Goal: Task Accomplishment & Management: Use online tool/utility

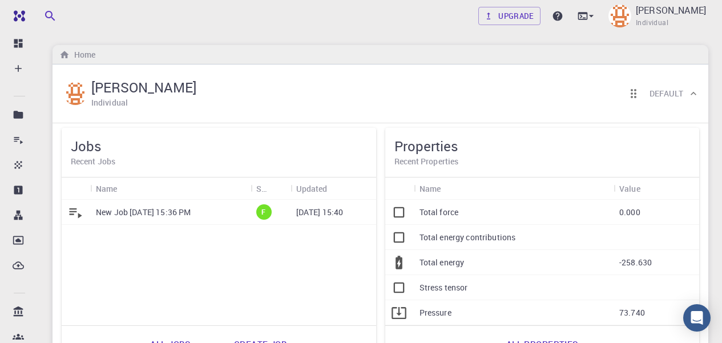
scroll to position [38, 0]
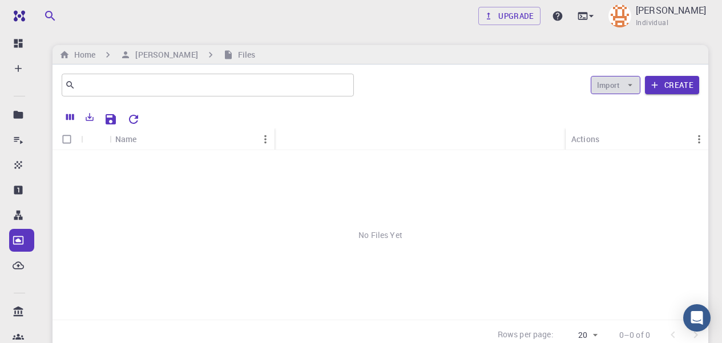
click at [624, 82] on button "Import" at bounding box center [616, 85] width 50 height 18
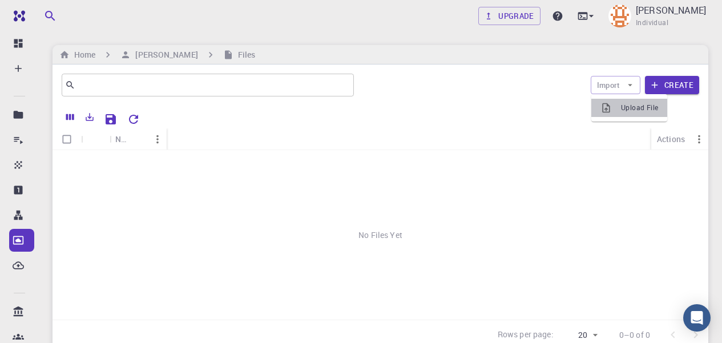
click at [633, 108] on span "Upload File" at bounding box center [639, 107] width 37 height 11
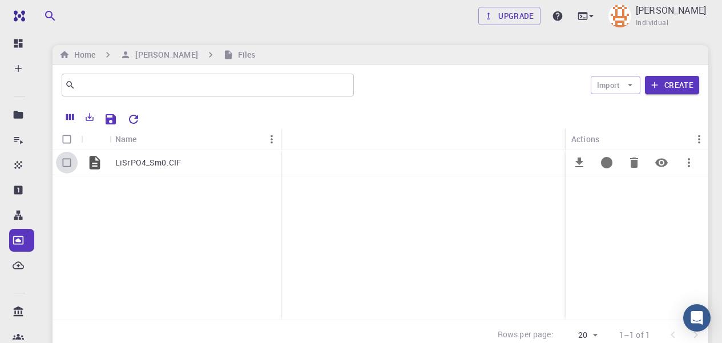
click at [67, 164] on input "Select row" at bounding box center [67, 163] width 22 height 22
checkbox input "true"
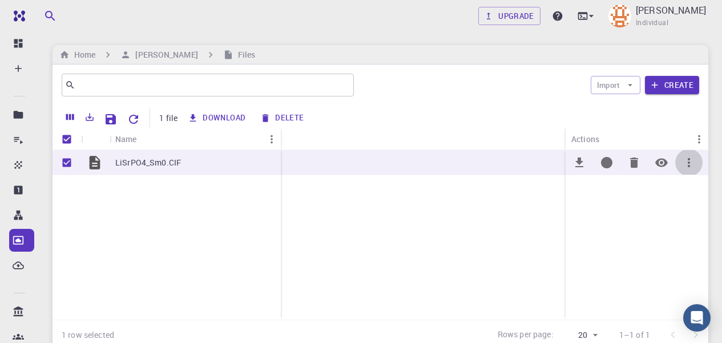
click at [689, 168] on icon "button" at bounding box center [689, 163] width 14 height 14
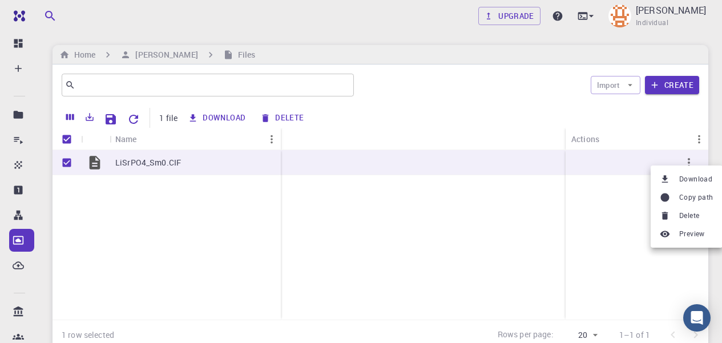
click at [438, 250] on div at bounding box center [361, 171] width 722 height 343
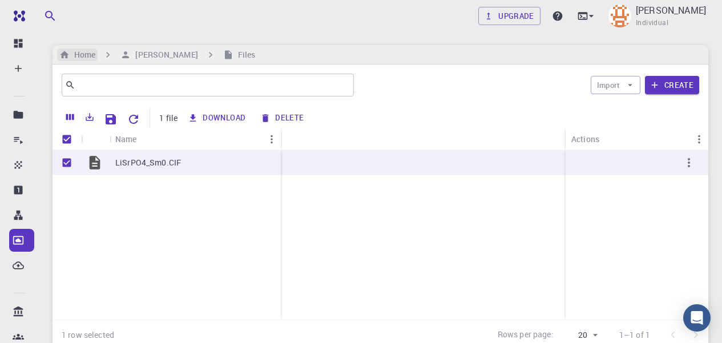
click at [88, 53] on h6 "Home" at bounding box center [83, 55] width 26 height 13
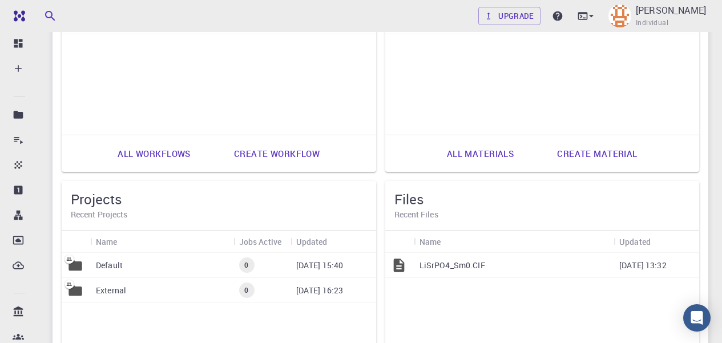
scroll to position [435, 0]
click at [478, 260] on p "LiSrPO4_Sm0.CIF" at bounding box center [453, 264] width 66 height 11
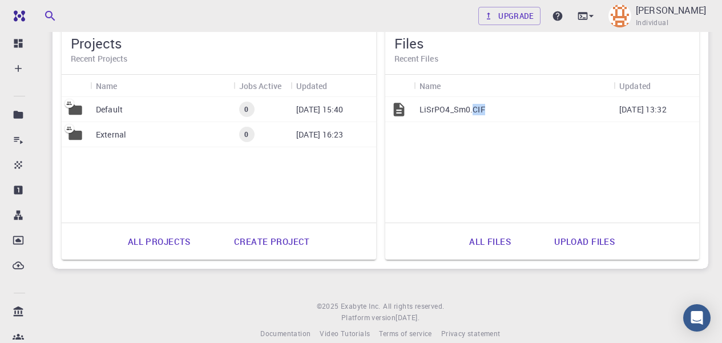
scroll to position [591, 0]
click at [489, 245] on link "All files" at bounding box center [490, 240] width 67 height 27
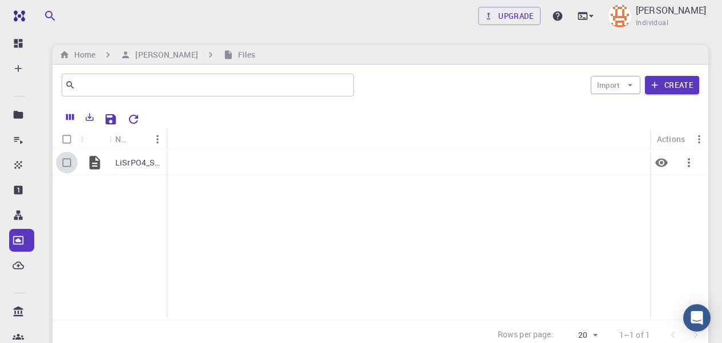
click at [66, 160] on input "Select row" at bounding box center [67, 163] width 22 height 22
checkbox input "true"
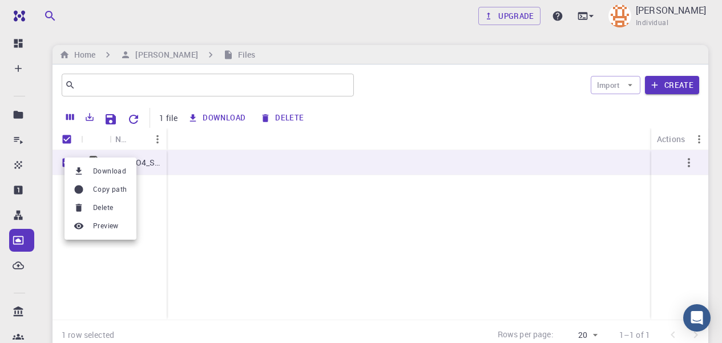
click at [248, 223] on div at bounding box center [361, 171] width 722 height 343
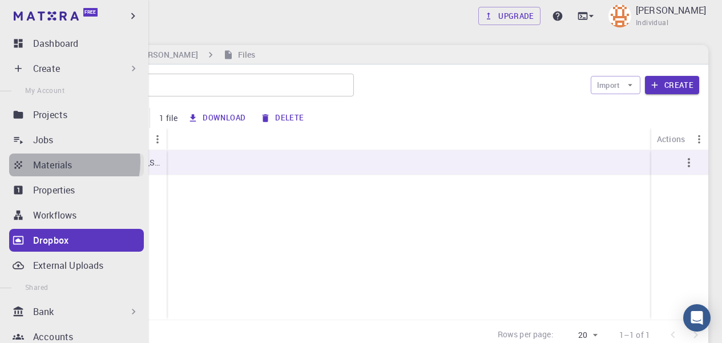
click at [67, 162] on p "Materials" at bounding box center [52, 165] width 39 height 14
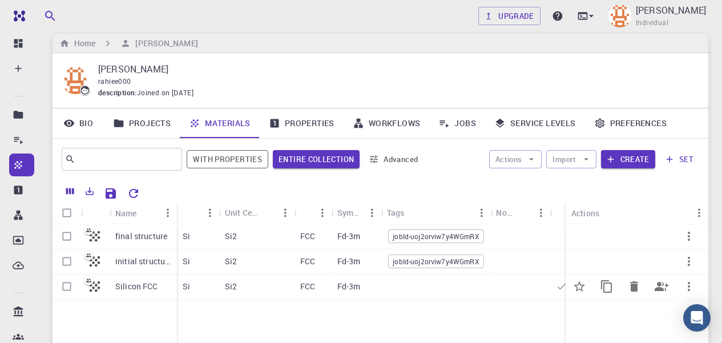
scroll to position [8, 0]
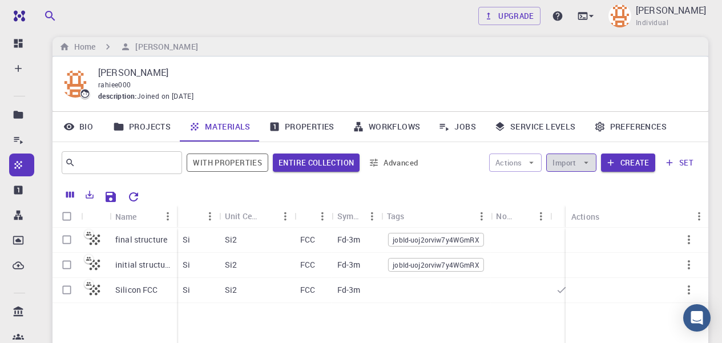
click at [586, 170] on button "Import" at bounding box center [571, 163] width 50 height 18
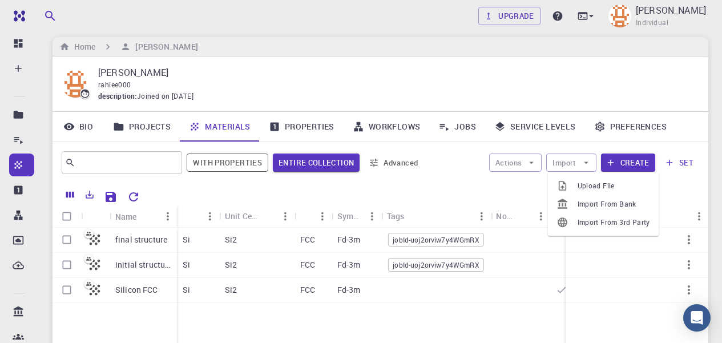
click at [590, 188] on span "Upload File" at bounding box center [614, 185] width 73 height 11
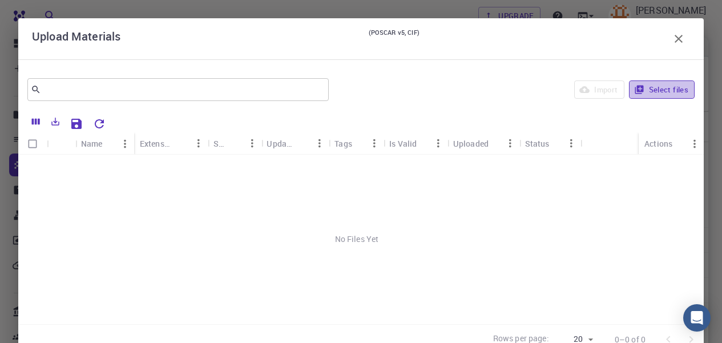
click at [659, 87] on button "Select files" at bounding box center [662, 90] width 66 height 18
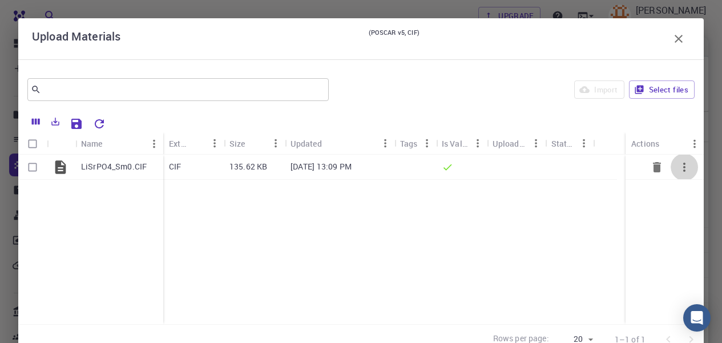
click at [678, 166] on icon "button" at bounding box center [685, 167] width 14 height 14
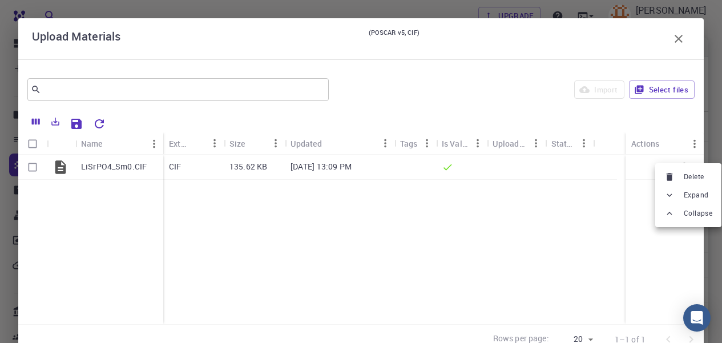
click at [561, 145] on div at bounding box center [361, 171] width 722 height 343
click at [568, 135] on div "Status" at bounding box center [564, 143] width 24 height 22
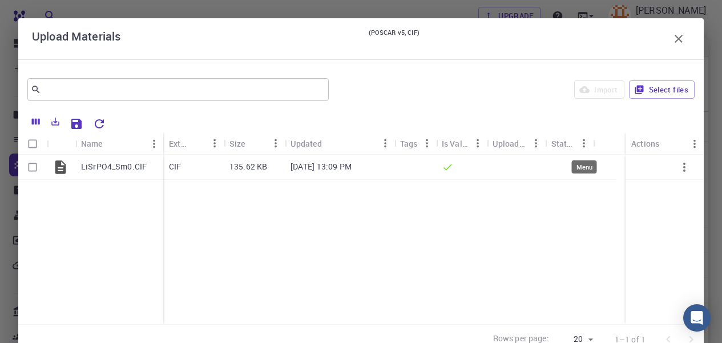
click at [582, 143] on icon "Menu" at bounding box center [584, 143] width 13 height 13
click at [385, 242] on div "LiSrPO4_Sm0.CIF CIF 135.62 KB [DATE] 13:09 PM" at bounding box center [361, 240] width 686 height 170
click at [34, 168] on input "Select row" at bounding box center [33, 167] width 22 height 22
checkbox input "true"
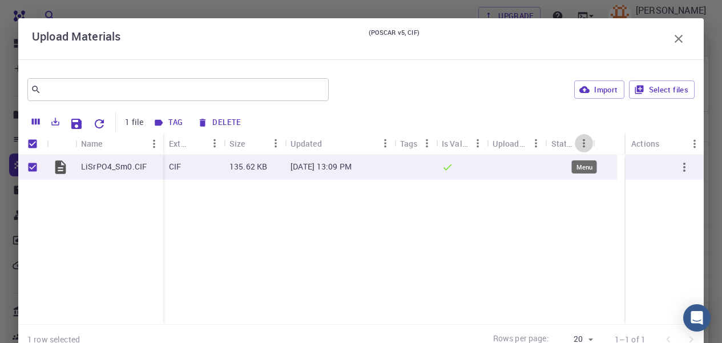
click at [582, 143] on icon "Menu" at bounding box center [584, 143] width 13 height 13
click at [524, 140] on div "Uploaded" at bounding box center [510, 143] width 35 height 22
click at [531, 142] on icon "Menu" at bounding box center [536, 143] width 13 height 13
drag, startPoint x: 531, startPoint y: 142, endPoint x: 337, endPoint y: 261, distance: 227.1
click at [337, 261] on div "LiSrPO4_Sm0.CIF CIF 135.62 KB [DATE] 13:09 PM" at bounding box center [361, 240] width 686 height 170
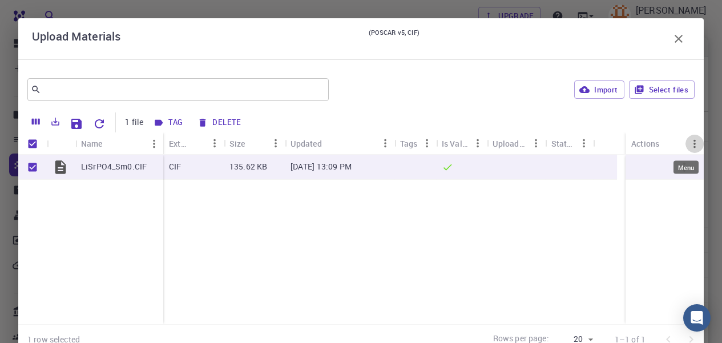
click at [689, 144] on icon "Menu" at bounding box center [695, 144] width 13 height 13
click at [626, 289] on div at bounding box center [665, 240] width 78 height 170
click at [678, 164] on icon "button" at bounding box center [685, 167] width 14 height 14
click at [587, 91] on div at bounding box center [361, 171] width 722 height 343
click at [585, 87] on button "Import" at bounding box center [599, 90] width 50 height 18
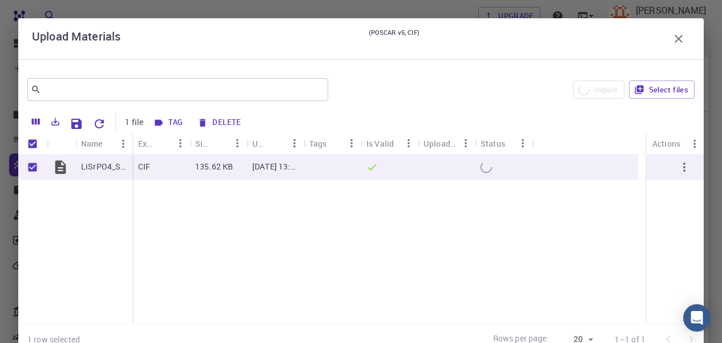
checkbox input "false"
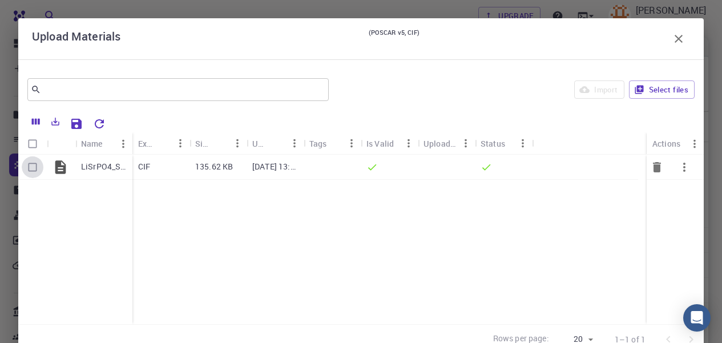
click at [34, 172] on input "Select row" at bounding box center [33, 167] width 22 height 22
checkbox input "true"
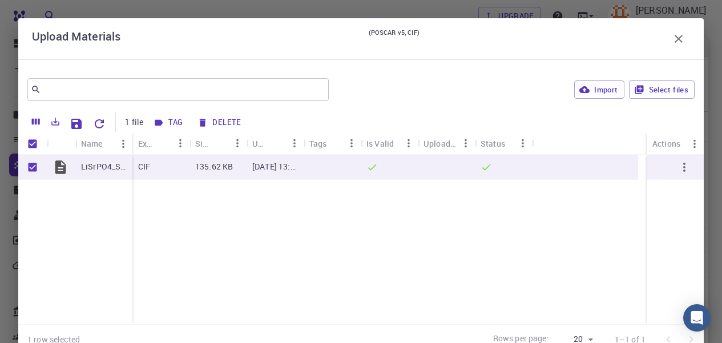
click at [165, 119] on button "Tag" at bounding box center [168, 123] width 37 height 18
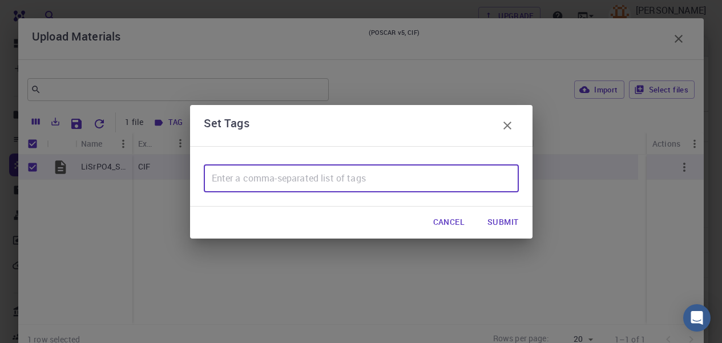
click at [275, 176] on input "text" at bounding box center [361, 178] width 315 height 27
type input "p"
type input "lsp"
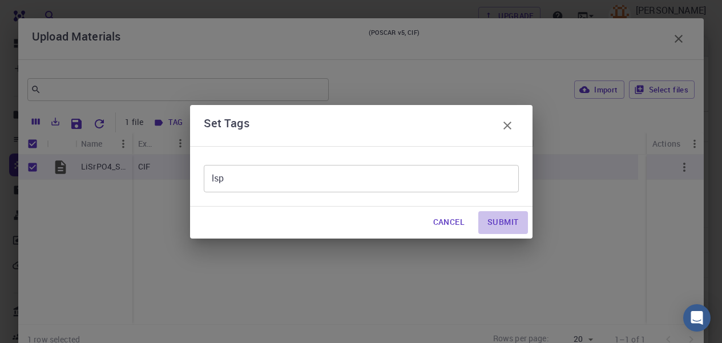
click at [506, 225] on button "Submit" at bounding box center [502, 222] width 49 height 23
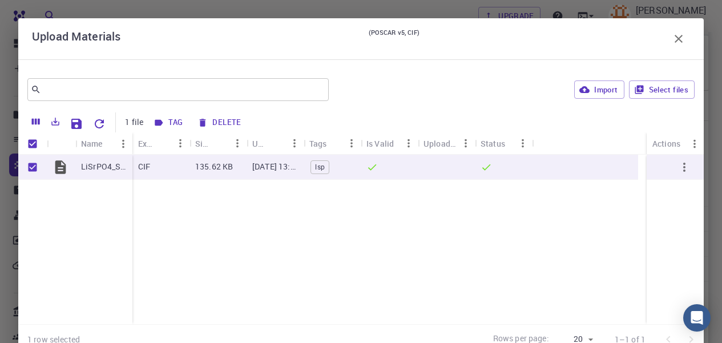
click at [672, 34] on icon "button" at bounding box center [679, 39] width 14 height 14
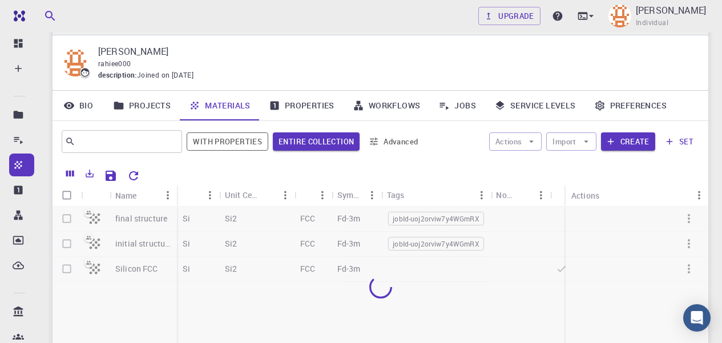
click at [300, 103] on link "Properties" at bounding box center [302, 106] width 84 height 30
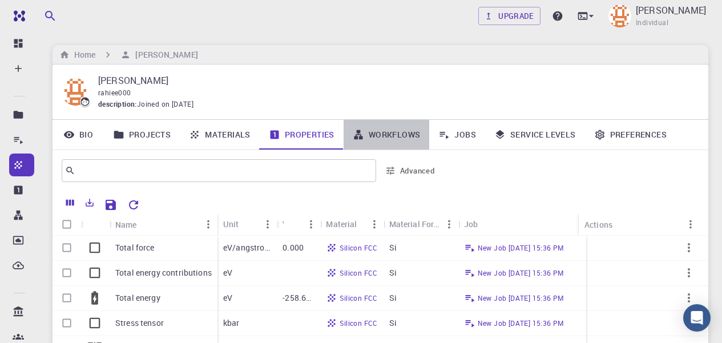
click at [393, 125] on link "Workflows" at bounding box center [387, 135] width 86 height 30
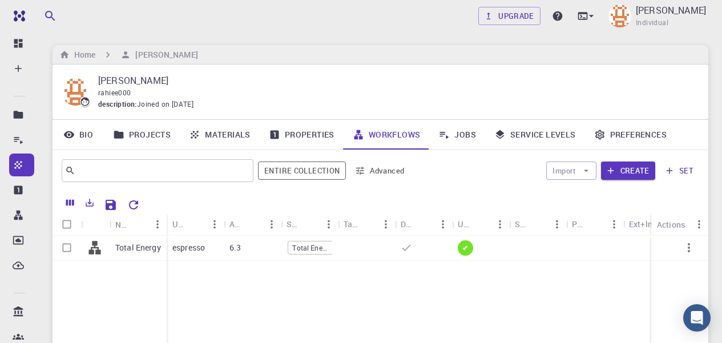
click at [465, 136] on link "Jobs" at bounding box center [457, 135] width 56 height 30
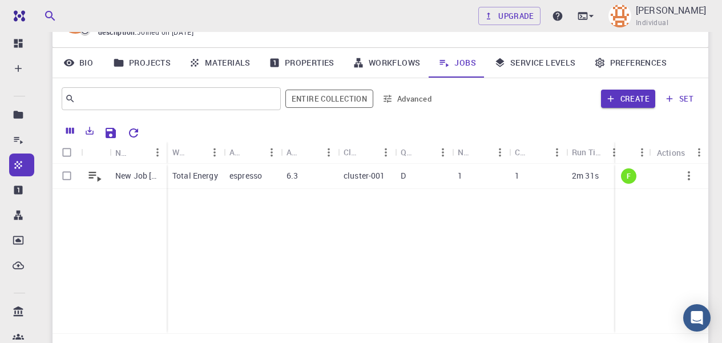
scroll to position [73, 0]
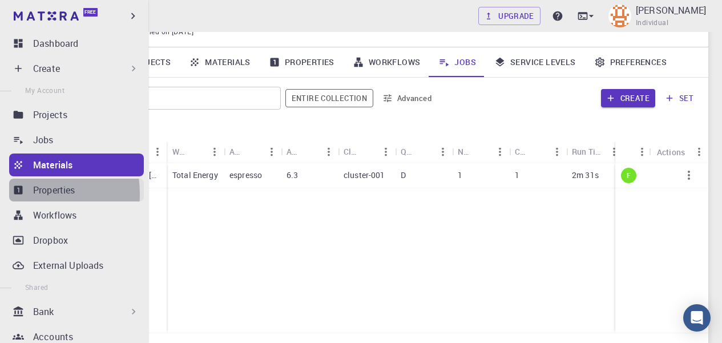
click at [18, 194] on icon at bounding box center [18, 190] width 9 height 9
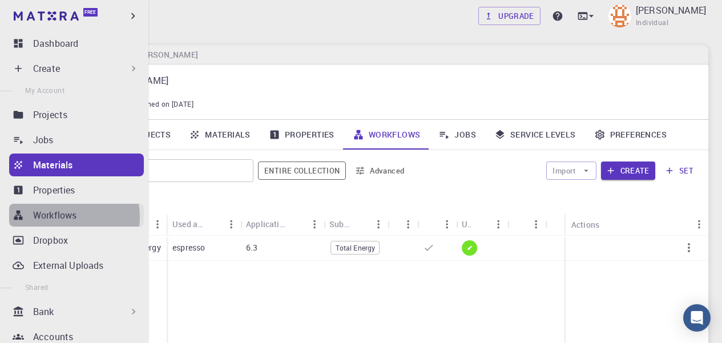
click at [59, 217] on p "Workflows" at bounding box center [54, 215] width 43 height 14
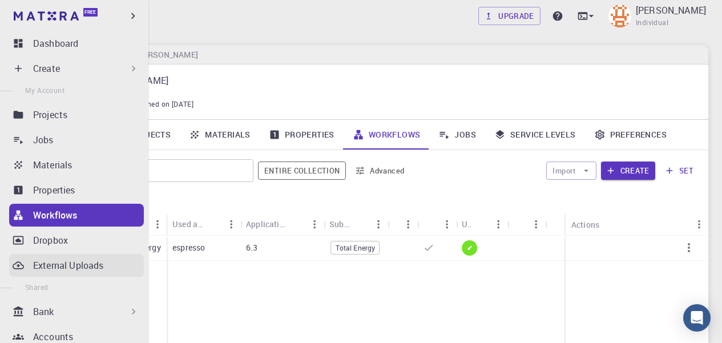
click at [73, 268] on p "External Uploads" at bounding box center [68, 266] width 70 height 14
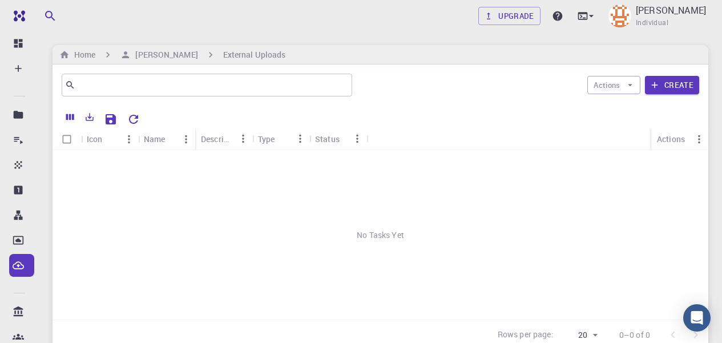
click at [389, 265] on div "No Tasks Yet" at bounding box center [381, 235] width 656 height 170
click at [627, 86] on icon "button" at bounding box center [630, 85] width 10 height 10
click at [625, 105] on span "Open External Project" at bounding box center [653, 107] width 71 height 11
click at [634, 87] on icon "button" at bounding box center [630, 85] width 10 height 10
click at [631, 112] on span "Open External Project" at bounding box center [653, 107] width 71 height 11
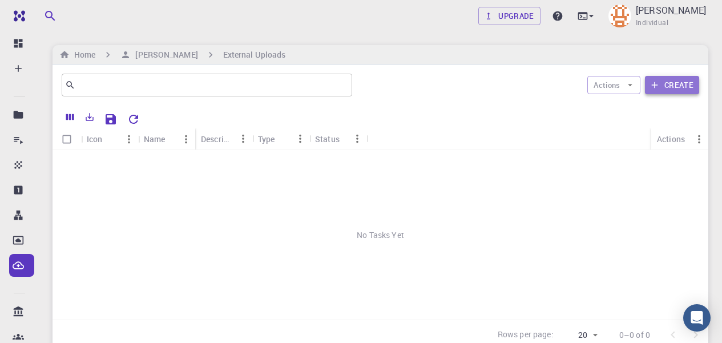
click at [685, 81] on button "Create" at bounding box center [672, 85] width 54 height 18
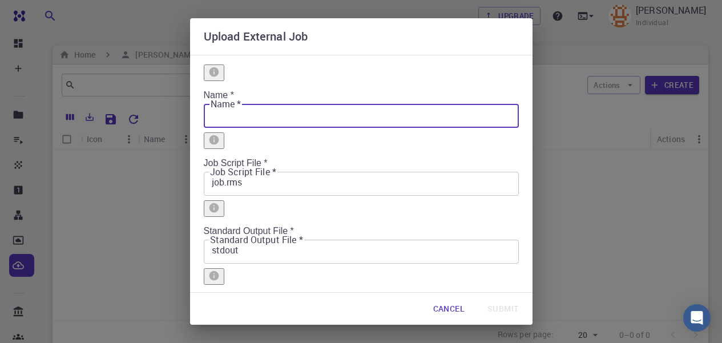
click at [303, 103] on input "Name *" at bounding box center [361, 113] width 315 height 27
type input "LSP"
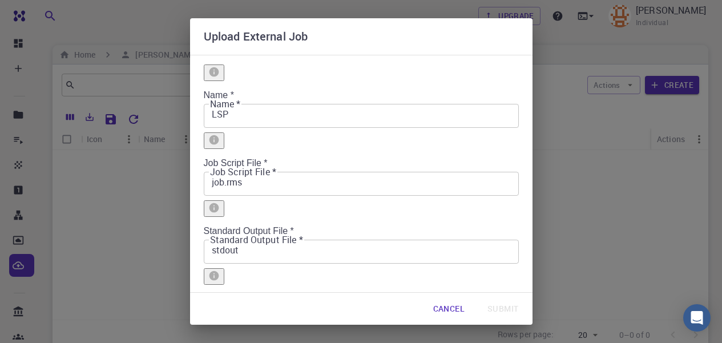
click at [273, 304] on input "Description" at bounding box center [361, 317] width 315 height 27
type input "calculations"
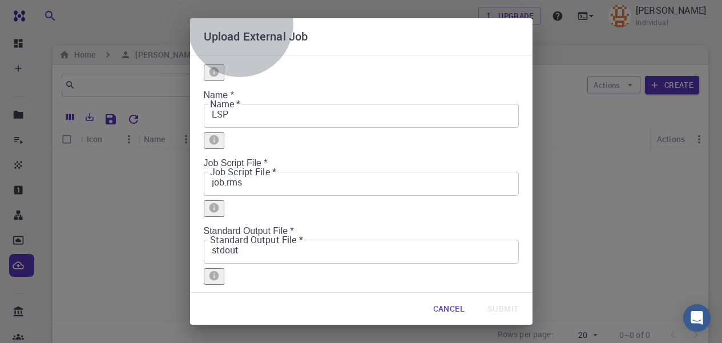
click at [0, 0] on input "Zip archive *" at bounding box center [0, 0] width 0 height 0
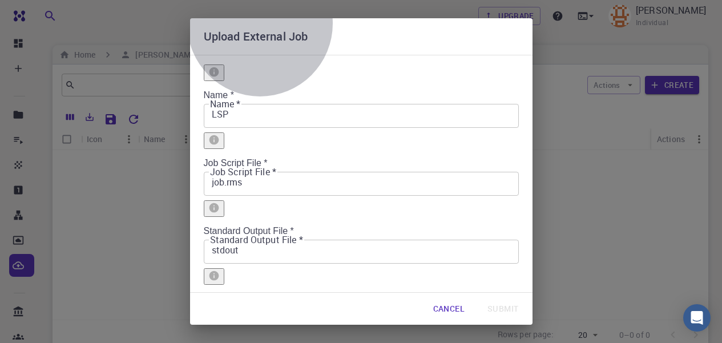
click at [0, 0] on input "Zip archive *" at bounding box center [0, 0] width 0 height 0
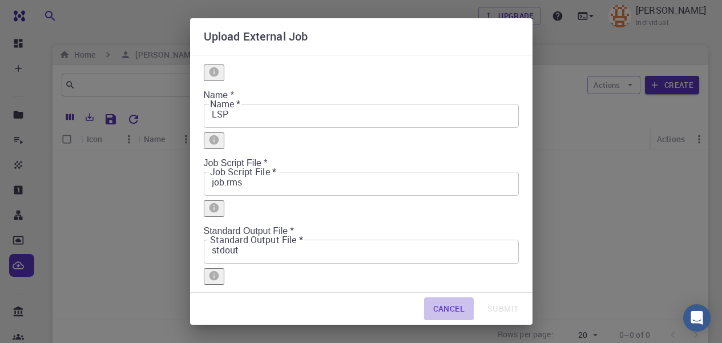
click at [448, 297] on button "Cancel" at bounding box center [449, 308] width 50 height 23
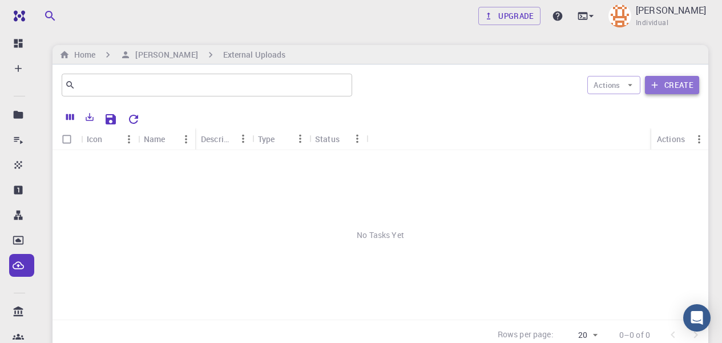
click at [671, 81] on button "Create" at bounding box center [672, 85] width 54 height 18
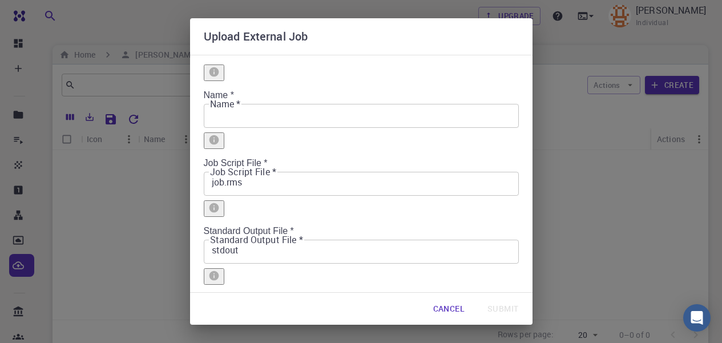
click at [0, 0] on input "Zip archive *" at bounding box center [0, 0] width 0 height 0
click at [227, 304] on input "Description" at bounding box center [361, 317] width 315 height 27
type input "cal"
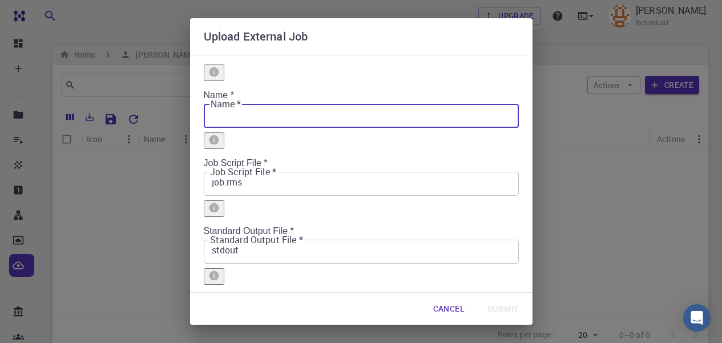
click at [248, 100] on input "Name *" at bounding box center [361, 113] width 315 height 27
type input "LSP"
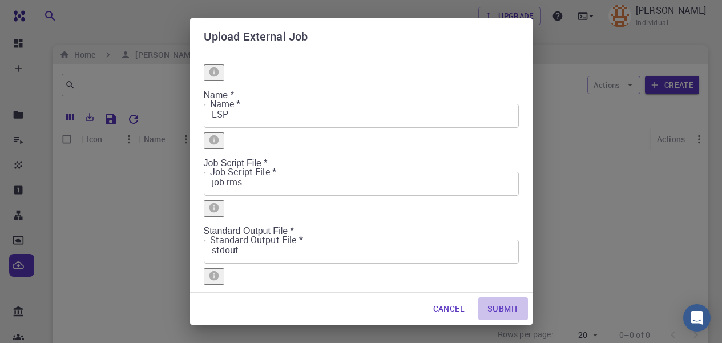
click at [498, 297] on button "Submit" at bounding box center [502, 308] width 49 height 23
click at [505, 299] on button "Submit" at bounding box center [502, 308] width 49 height 23
click at [452, 303] on button "Cancel" at bounding box center [449, 308] width 50 height 23
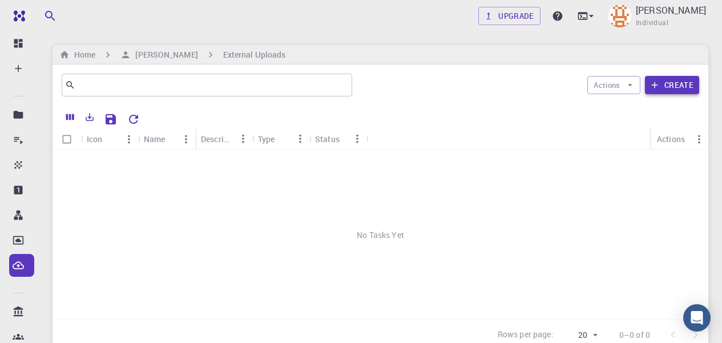
click at [665, 81] on button "Create" at bounding box center [672, 85] width 54 height 18
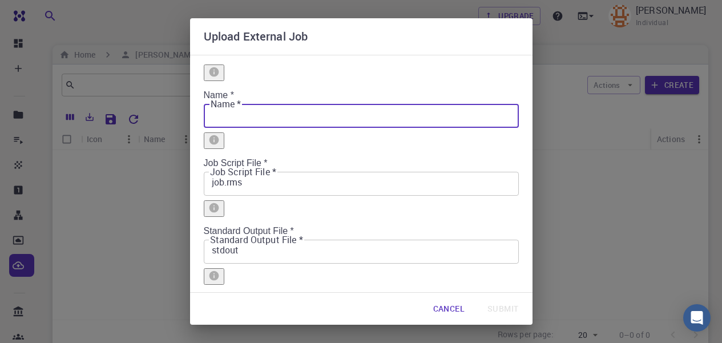
click at [352, 100] on input "Name *" at bounding box center [361, 113] width 315 height 27
type input "LSP"
click at [335, 168] on input "job.rms" at bounding box center [361, 181] width 315 height 27
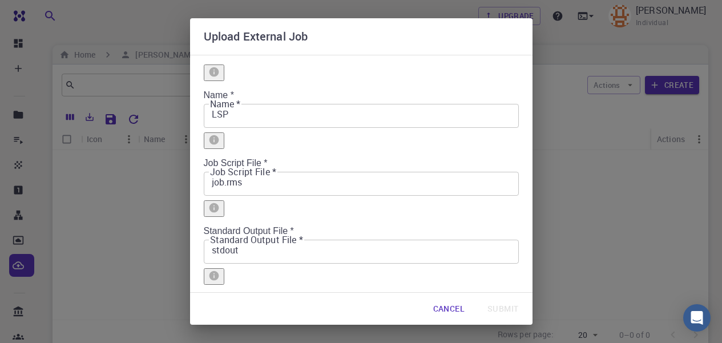
click at [231, 304] on input "Description" at bounding box center [361, 317] width 315 height 27
type input "calculations"
click at [278, 304] on input "calculations" at bounding box center [361, 317] width 315 height 27
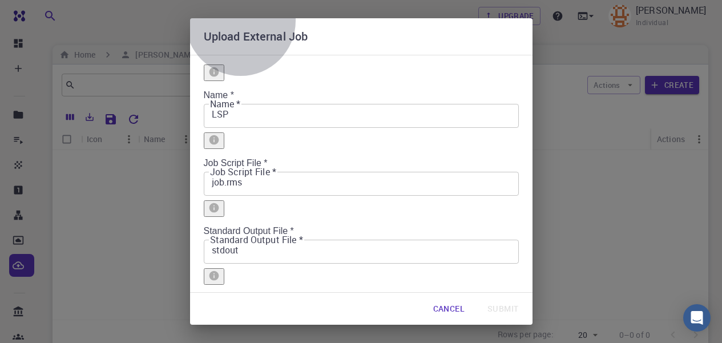
click at [0, 0] on input "Zip archive *" at bounding box center [0, 0] width 0 height 0
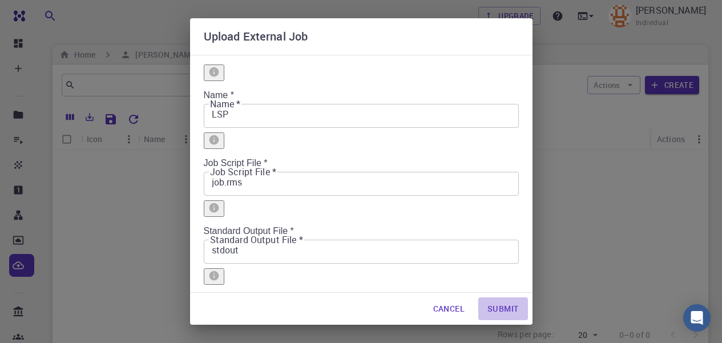
click at [501, 297] on button "Submit" at bounding box center [502, 308] width 49 height 23
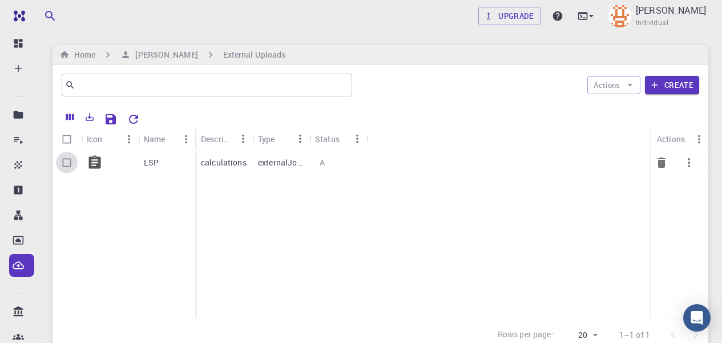
click at [67, 163] on input "Select row" at bounding box center [67, 163] width 22 height 22
checkbox input "true"
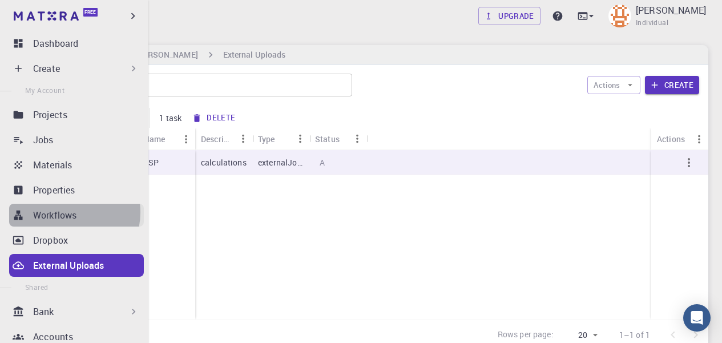
click at [67, 212] on p "Workflows" at bounding box center [54, 215] width 43 height 14
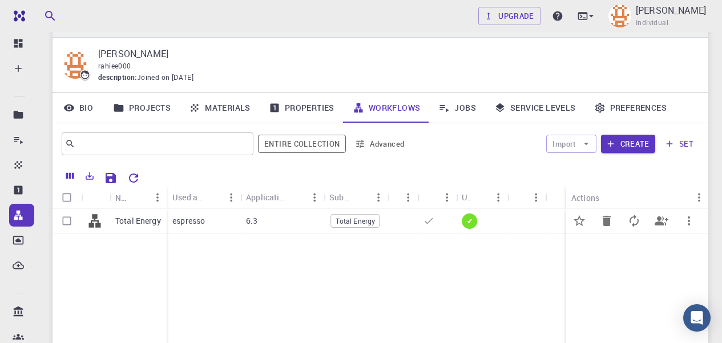
scroll to position [23, 0]
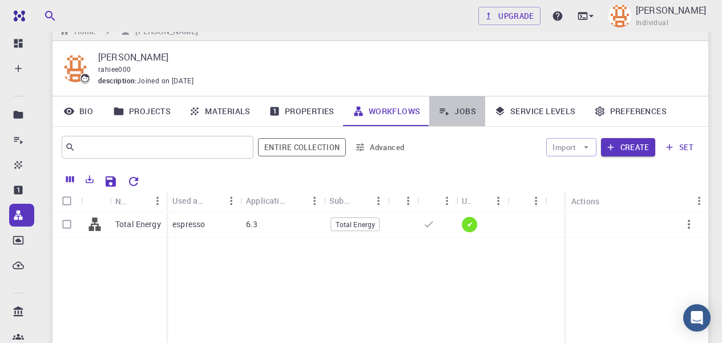
click at [448, 110] on icon at bounding box center [443, 111] width 11 height 11
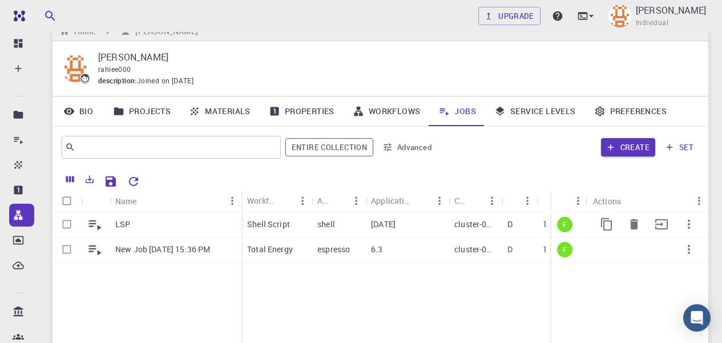
click at [66, 224] on input "Select row" at bounding box center [67, 225] width 22 height 22
checkbox input "true"
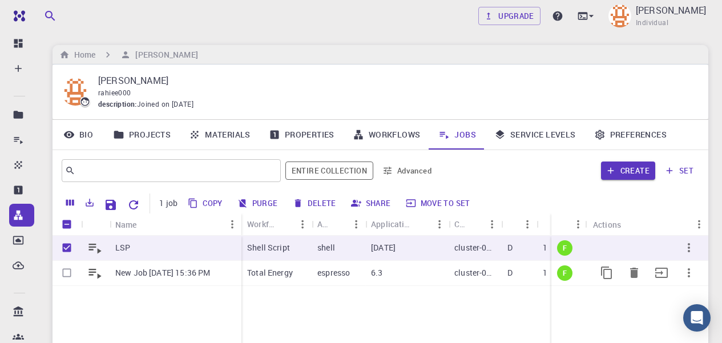
scroll to position [10, 0]
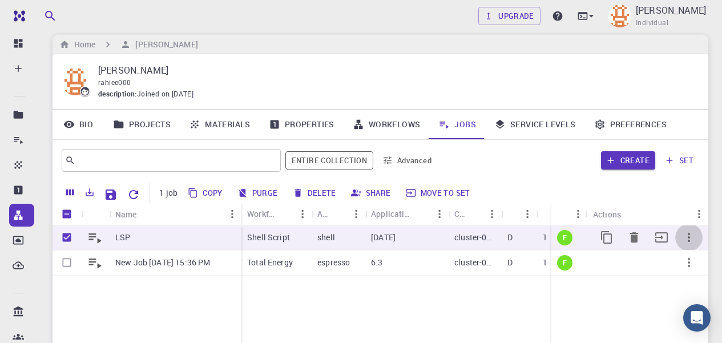
click at [689, 236] on icon "button" at bounding box center [689, 238] width 14 height 14
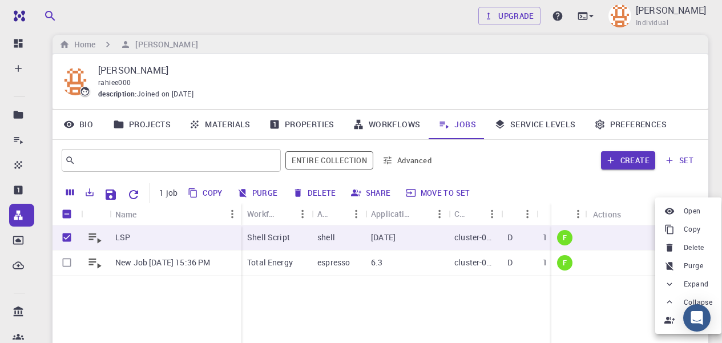
click at [577, 303] on div at bounding box center [361, 171] width 722 height 343
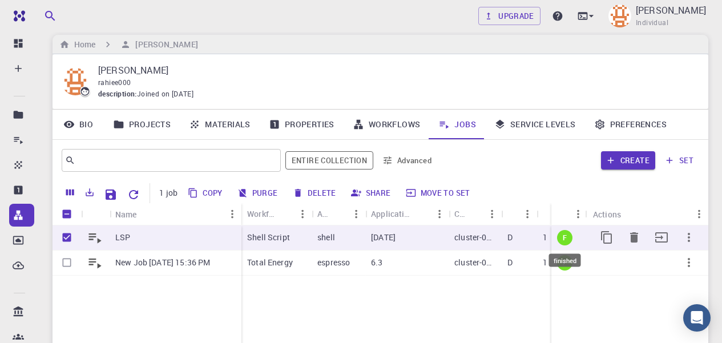
click at [565, 236] on span "F" at bounding box center [564, 238] width 13 height 10
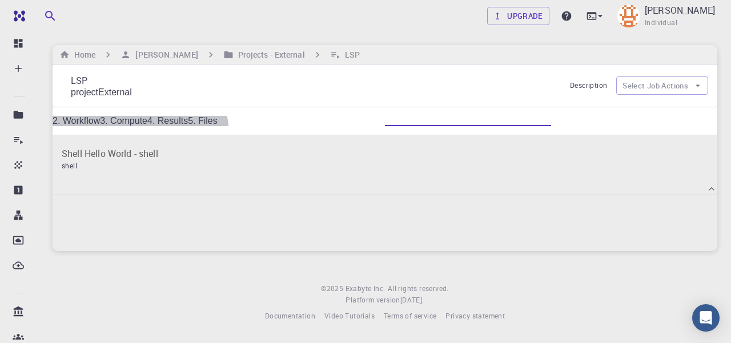
click at [147, 126] on link "3. Compute" at bounding box center [123, 121] width 47 height 10
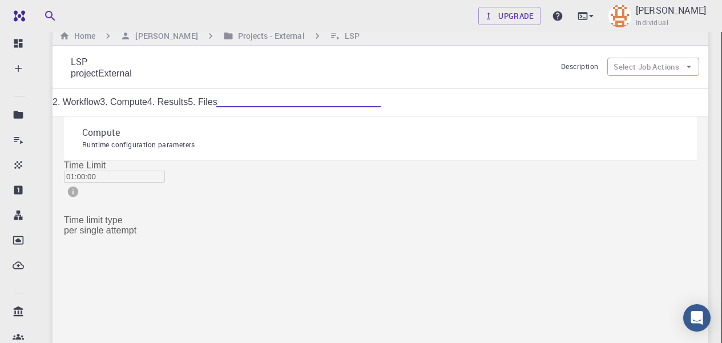
scroll to position [17, 0]
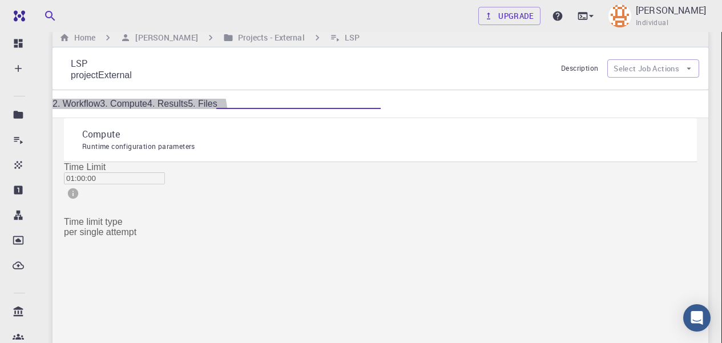
click at [100, 108] on link "2. Workflow" at bounding box center [76, 104] width 47 height 10
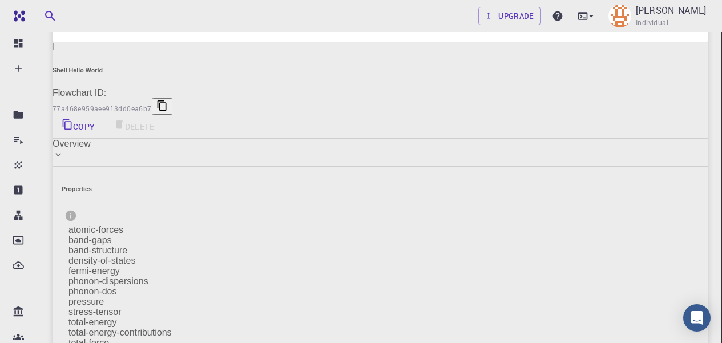
scroll to position [99, 0]
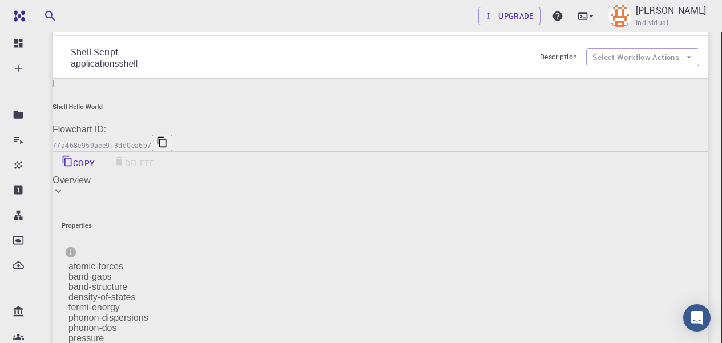
click at [667, 61] on button "Select Workflow Actions" at bounding box center [642, 57] width 113 height 18
click at [656, 61] on button "Select Workflow Actions" at bounding box center [642, 57] width 113 height 18
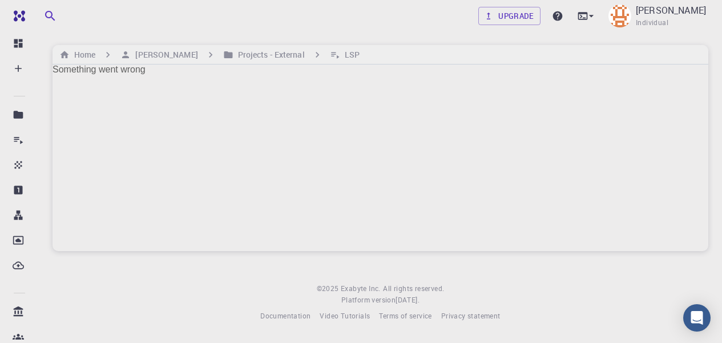
scroll to position [0, 0]
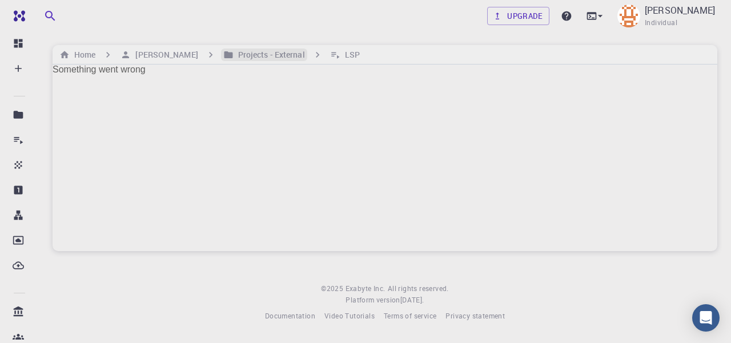
click at [243, 57] on h6 "Projects - External" at bounding box center [269, 55] width 71 height 13
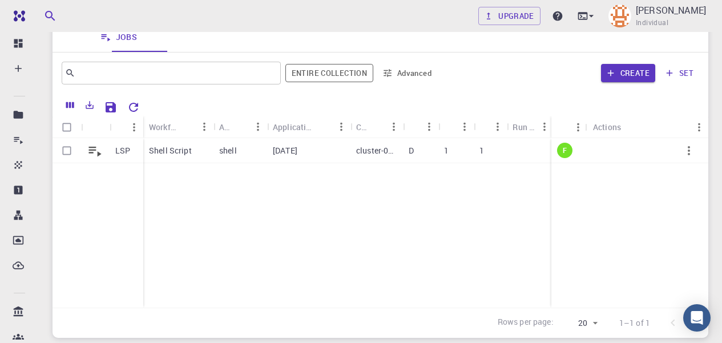
scroll to position [101, 0]
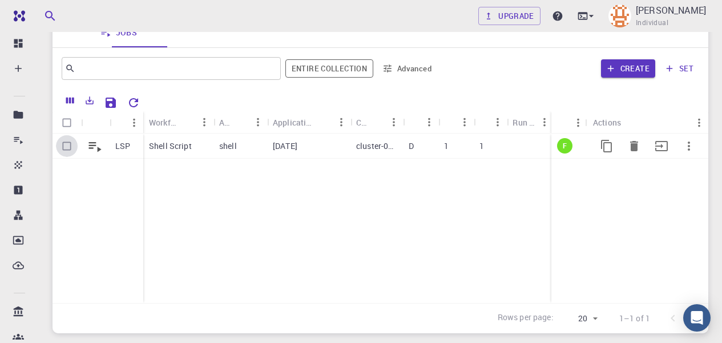
click at [68, 146] on input "Select row" at bounding box center [67, 146] width 22 height 22
checkbox input "true"
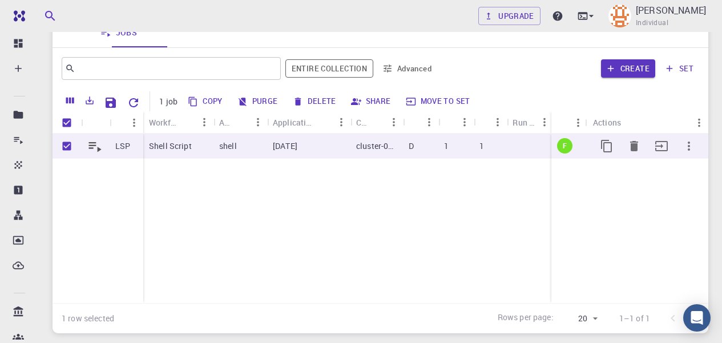
click at [96, 150] on icon at bounding box center [95, 146] width 16 height 16
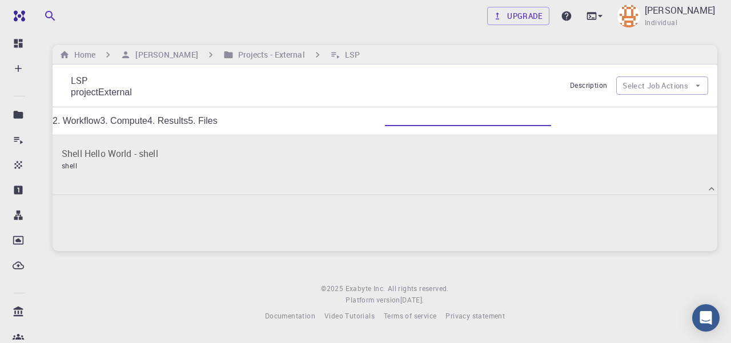
click at [53, 159] on icon at bounding box center [53, 159] width 0 height 0
click at [53, 155] on icon at bounding box center [53, 155] width 0 height 0
click at [53, 159] on icon at bounding box center [53, 159] width 0 height 0
click at [368, 167] on div "Shell Hello World - shell shell" at bounding box center [385, 154] width 665 height 25
click at [218, 117] on link "5. Files" at bounding box center [203, 121] width 30 height 10
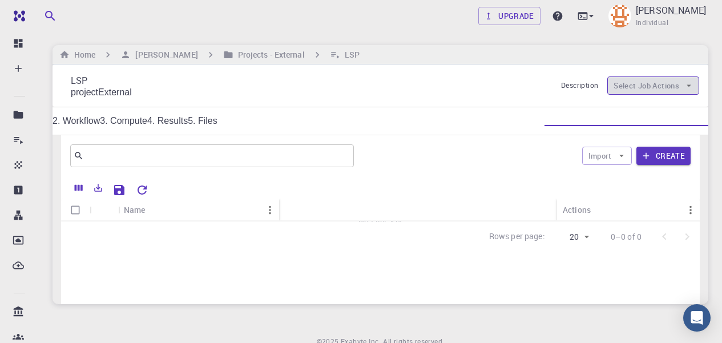
click at [686, 84] on icon "button" at bounding box center [689, 86] width 10 height 10
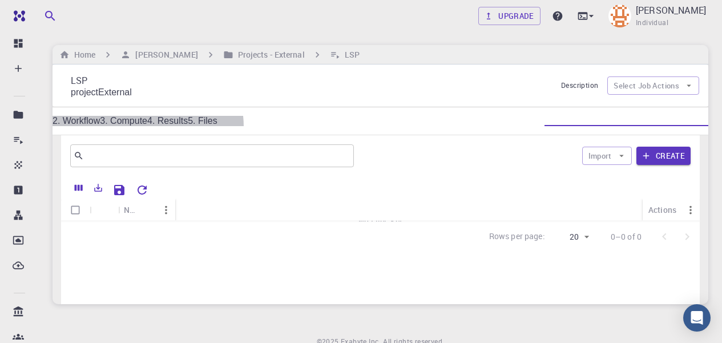
click at [188, 119] on link "4. Results" at bounding box center [167, 121] width 41 height 10
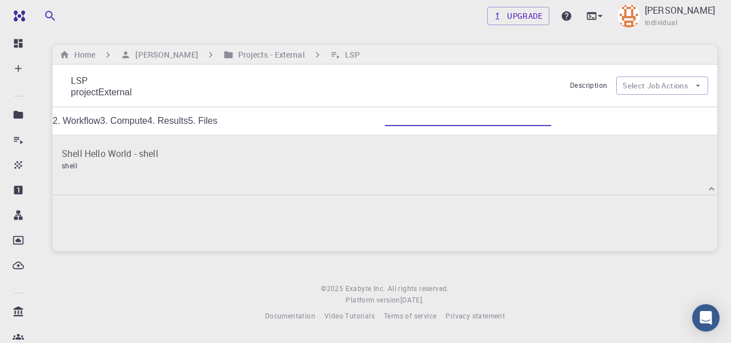
click at [147, 126] on link "3. Compute" at bounding box center [123, 121] width 47 height 10
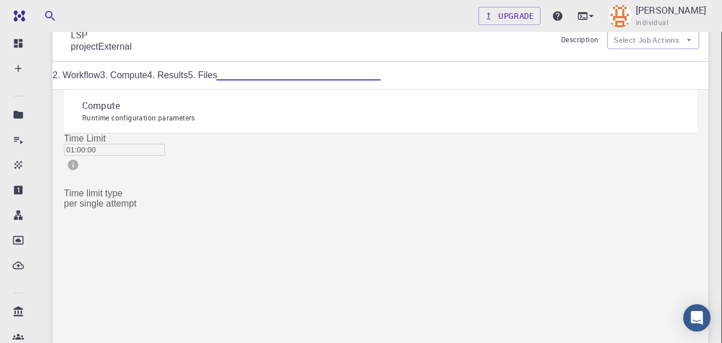
scroll to position [45, 0]
click at [247, 174] on div at bounding box center [361, 171] width 722 height 343
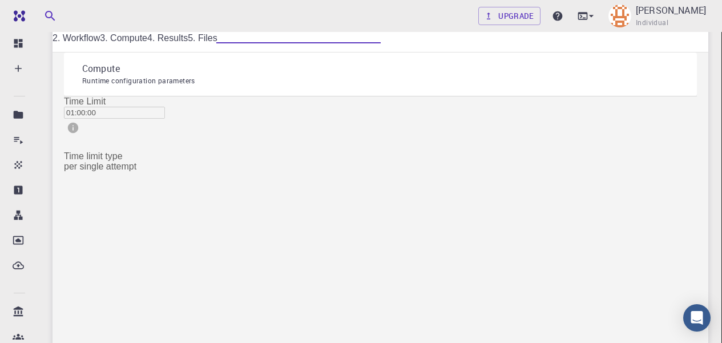
scroll to position [86, 0]
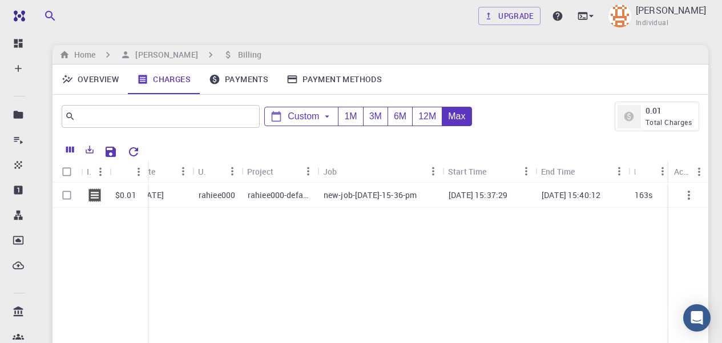
scroll to position [0, 72]
